Goal: Task Accomplishment & Management: Complete application form

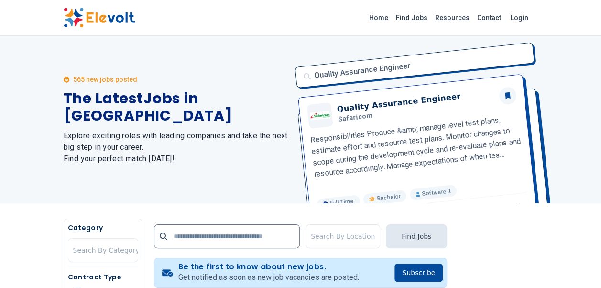
click at [389, 42] on div "Quality Assurance Engineer Quality Assurance Engineer Safaricom Responsibilitie…" at bounding box center [413, 119] width 249 height 167
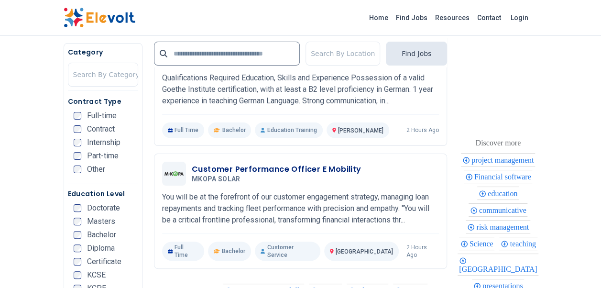
scroll to position [1816, 0]
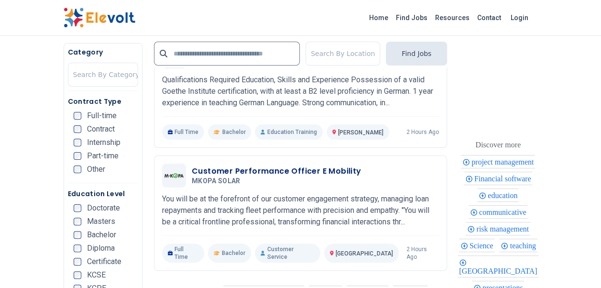
click at [91, 139] on span "Internship" at bounding box center [103, 143] width 33 height 8
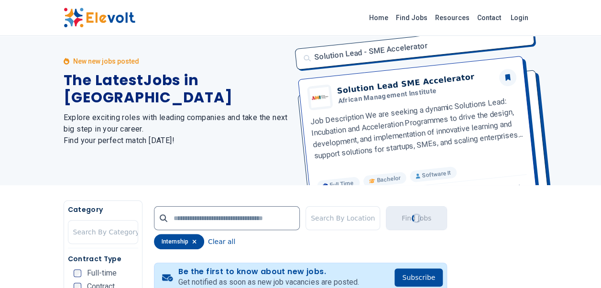
scroll to position [0, 0]
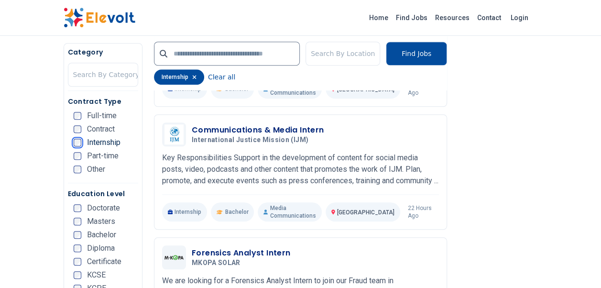
scroll to position [363, 0]
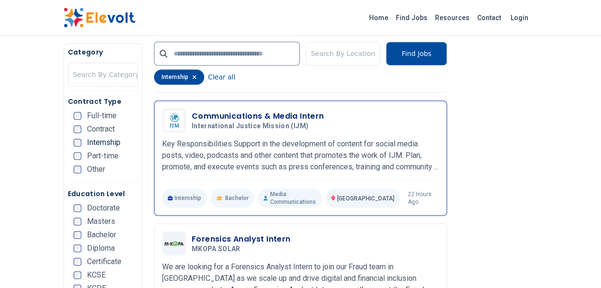
click at [224, 155] on p "Key Responsibilities Support in the development of content for social media pos…" at bounding box center [300, 155] width 277 height 34
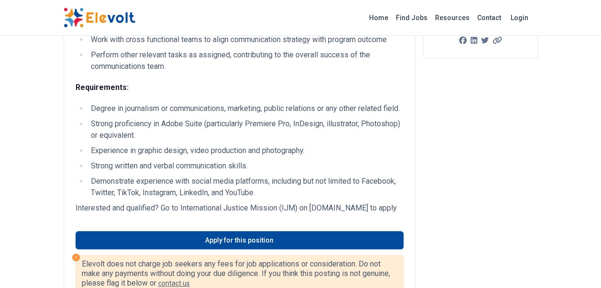
scroll to position [335, 0]
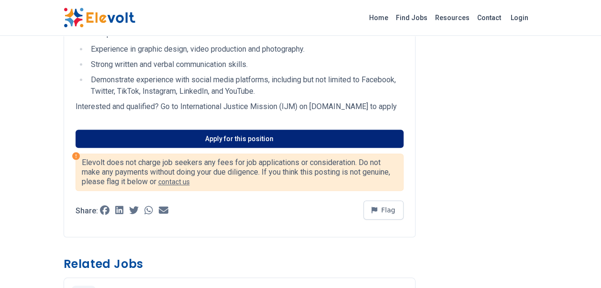
click at [230, 148] on link "Apply for this position" at bounding box center [240, 139] width 328 height 18
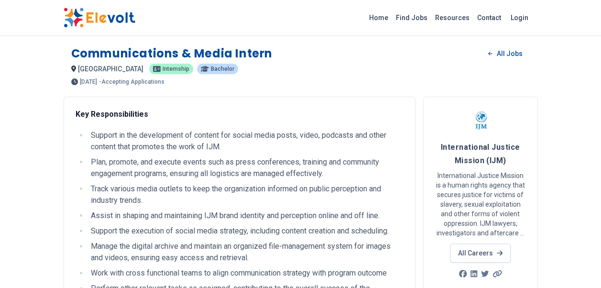
scroll to position [0, 0]
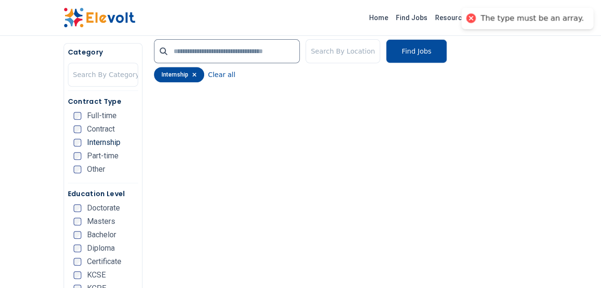
scroll to position [191, 0]
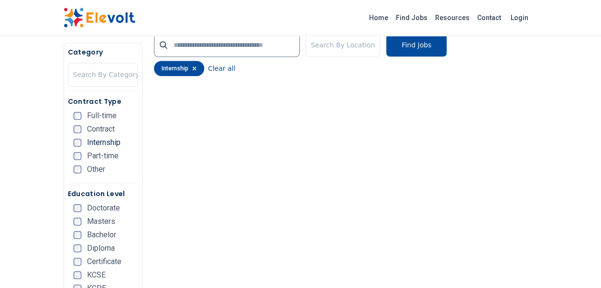
click at [192, 68] on icon "button" at bounding box center [194, 68] width 4 height 6
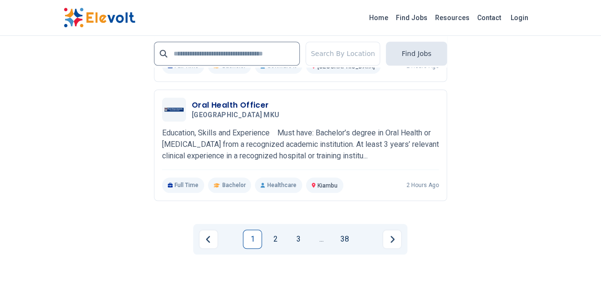
scroll to position [2199, 0]
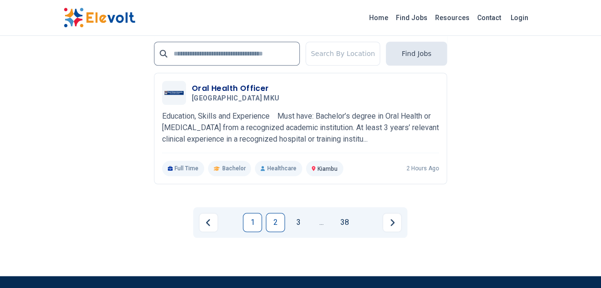
click at [275, 213] on link "2" at bounding box center [275, 222] width 19 height 19
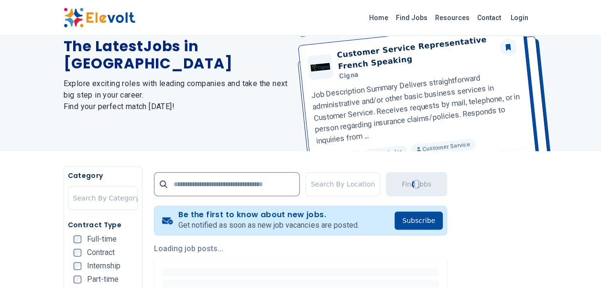
scroll to position [143, 0]
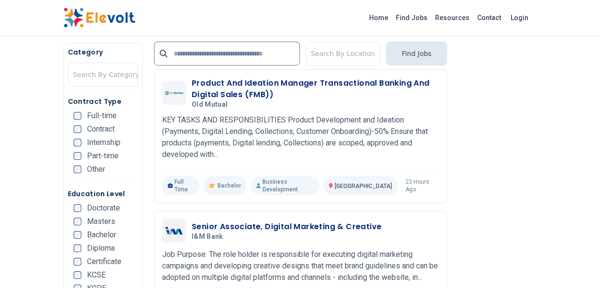
scroll to position [1624, 0]
